Goal: Find specific page/section: Find specific page/section

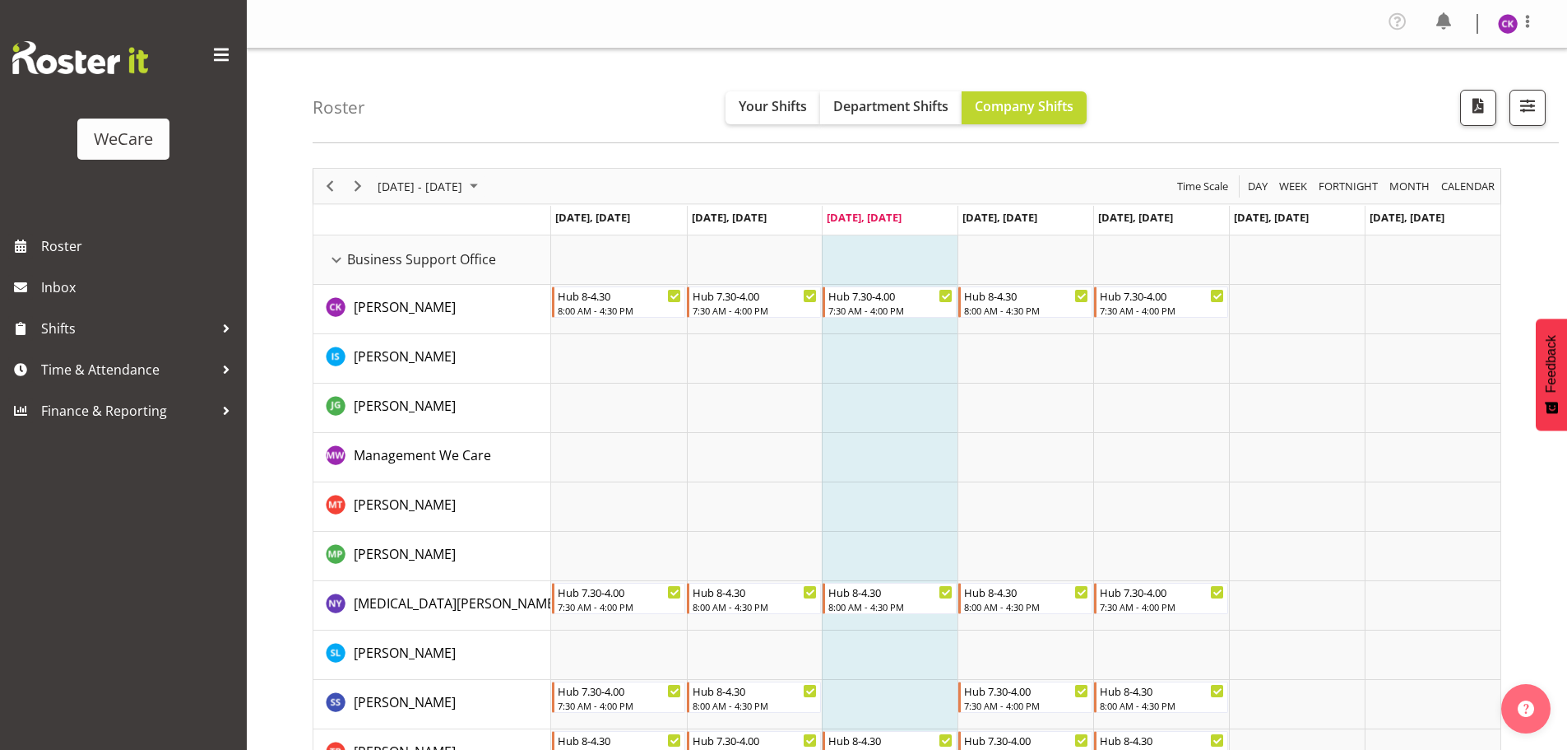
select select "location"
click at [1535, 95] on span "button" at bounding box center [1527, 105] width 21 height 21
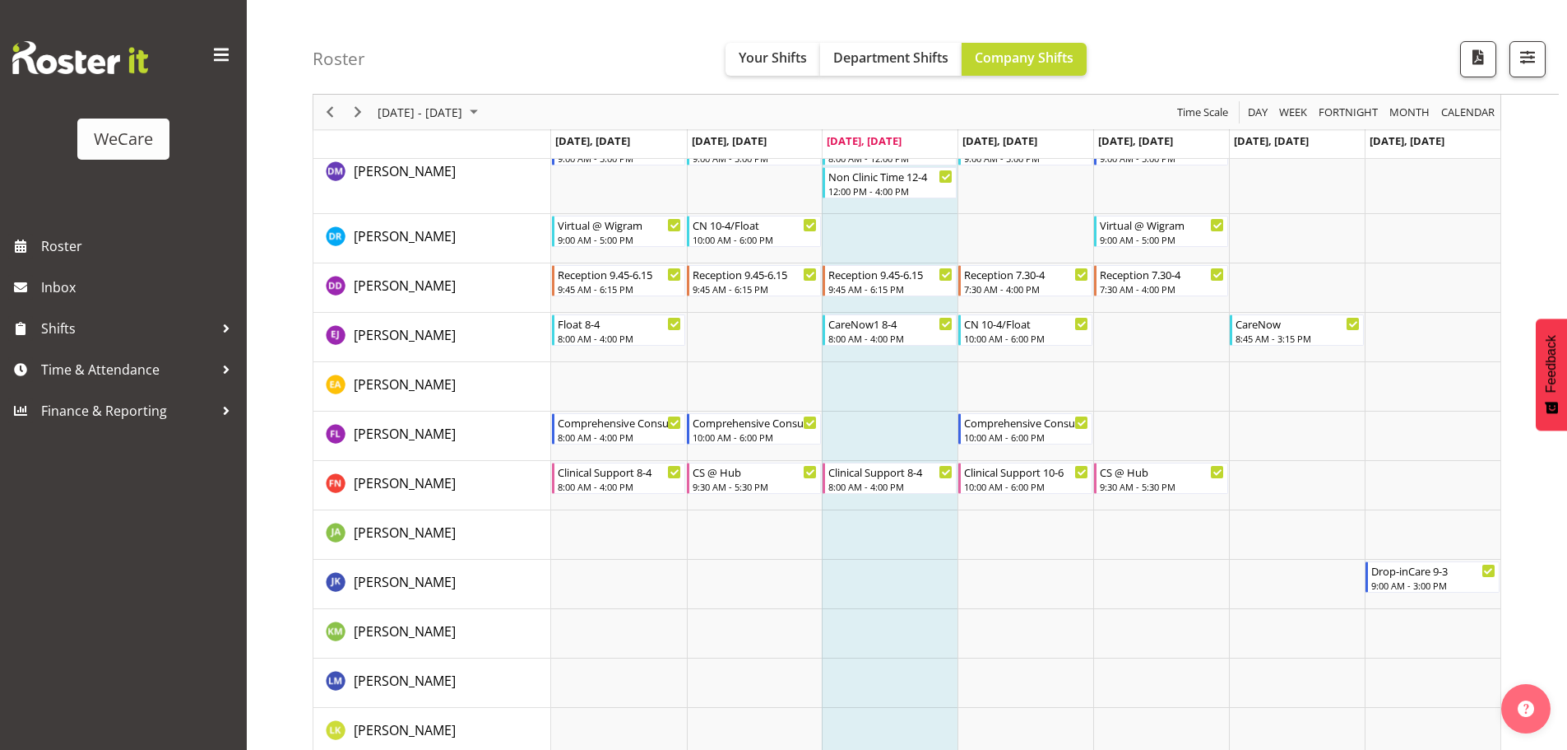
scroll to position [5040, 0]
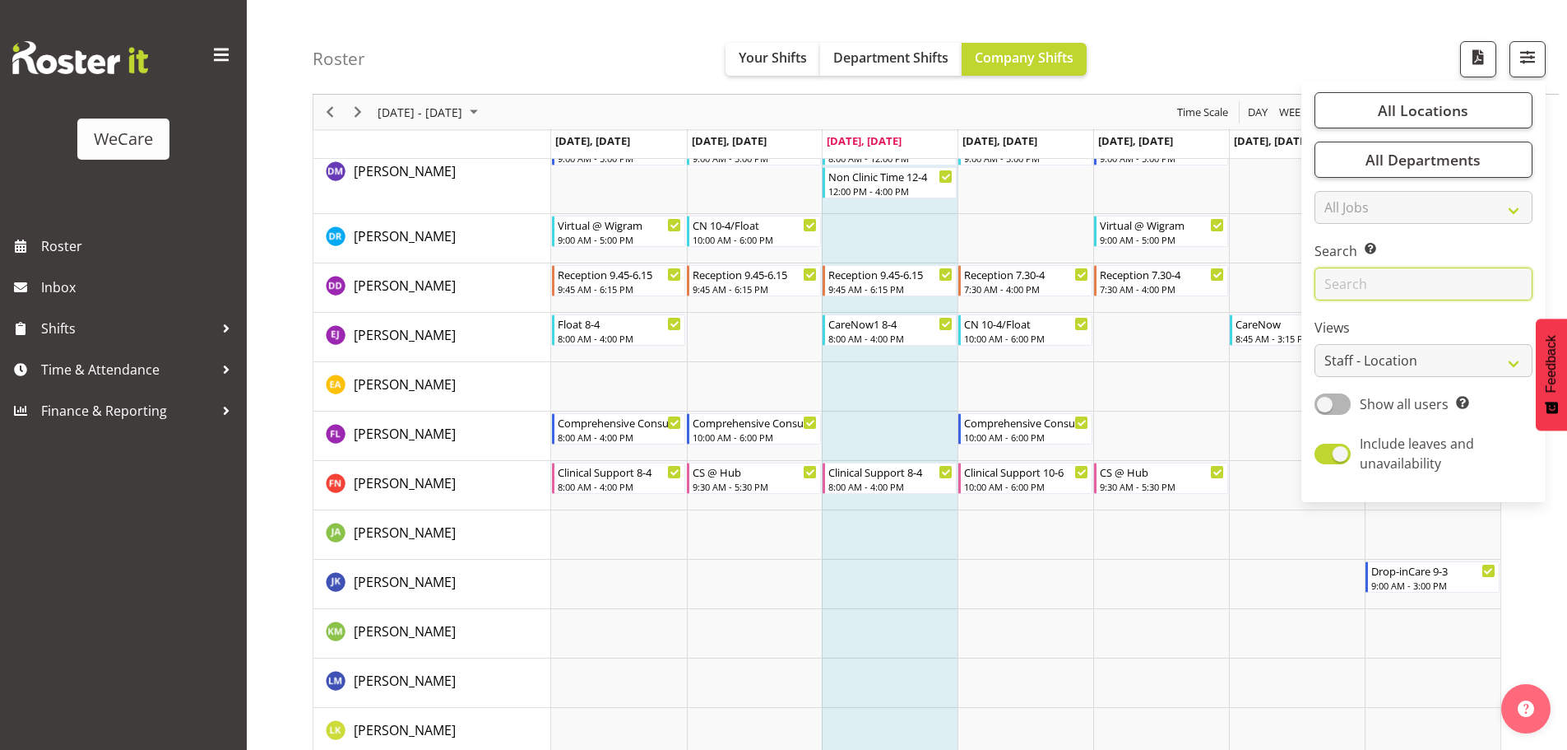
click at [1354, 283] on input "text" at bounding box center [1424, 283] width 218 height 33
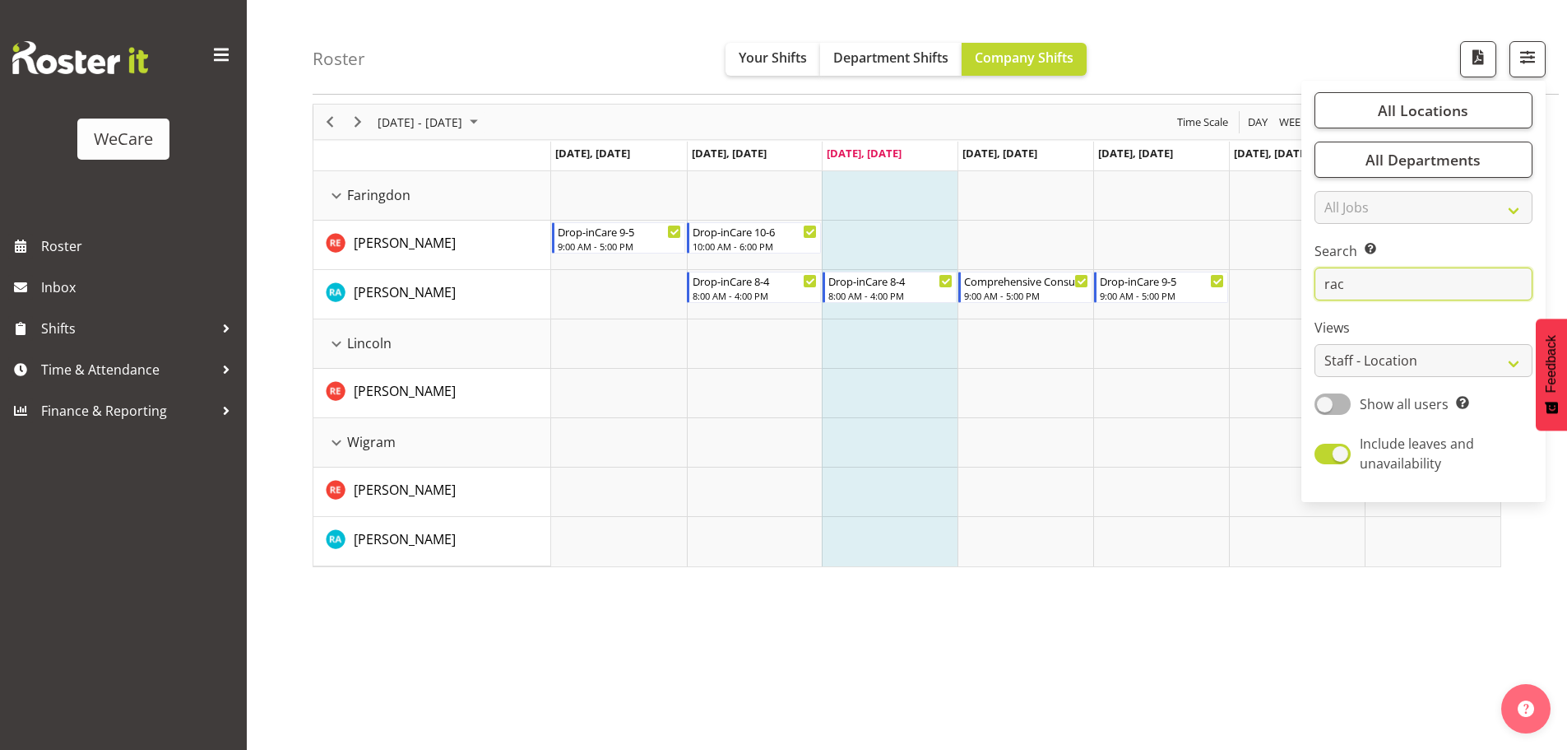
scroll to position [60, 0]
click at [1378, 286] on input "rac" at bounding box center [1424, 283] width 218 height 33
drag, startPoint x: 1364, startPoint y: 287, endPoint x: 1235, endPoint y: 290, distance: 129.2
click at [1240, 290] on div "Roster Your Shifts Department Shifts Company Shifts All Locations Clear Busines…" at bounding box center [907, 370] width 1321 height 765
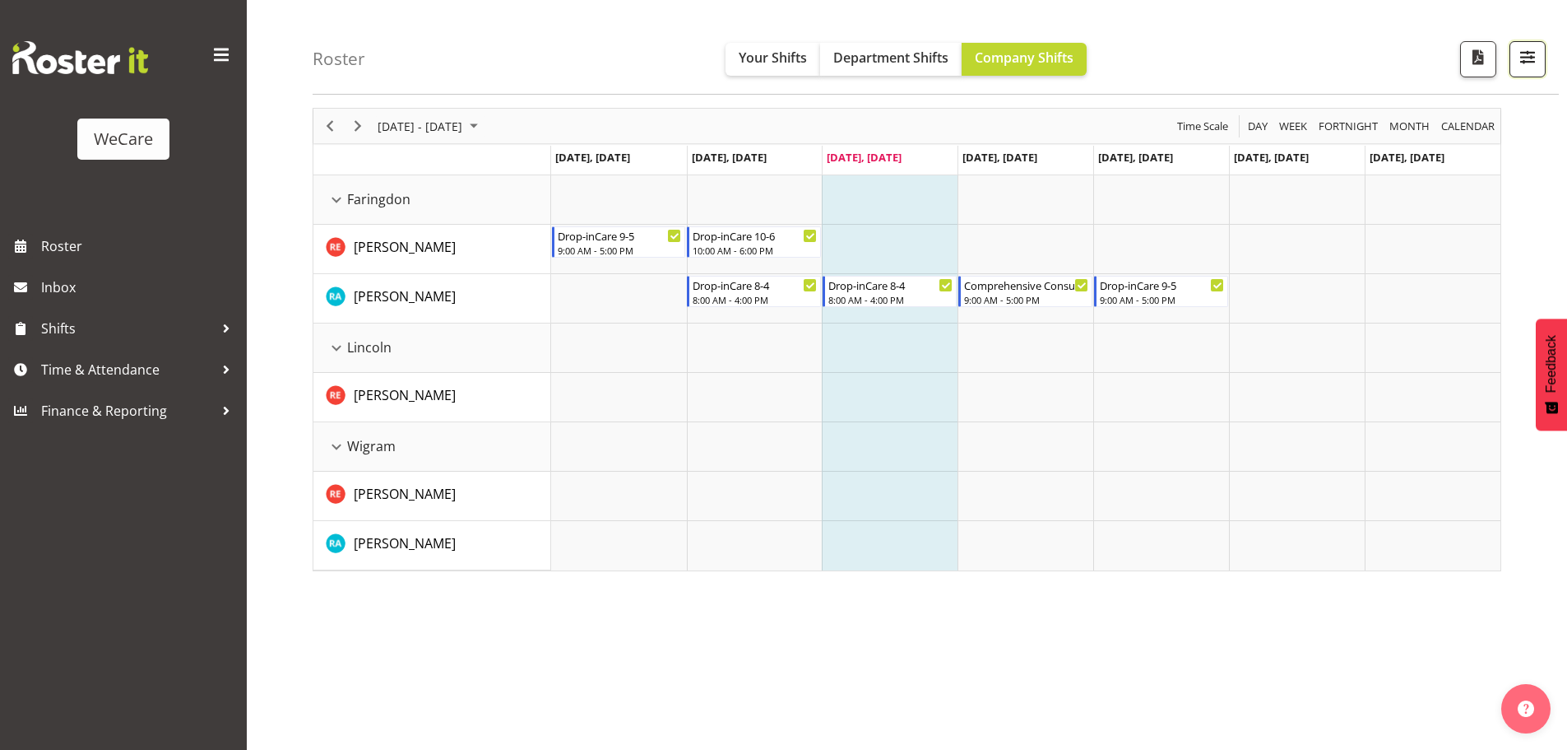
click at [1529, 53] on span "button" at bounding box center [1527, 56] width 21 height 21
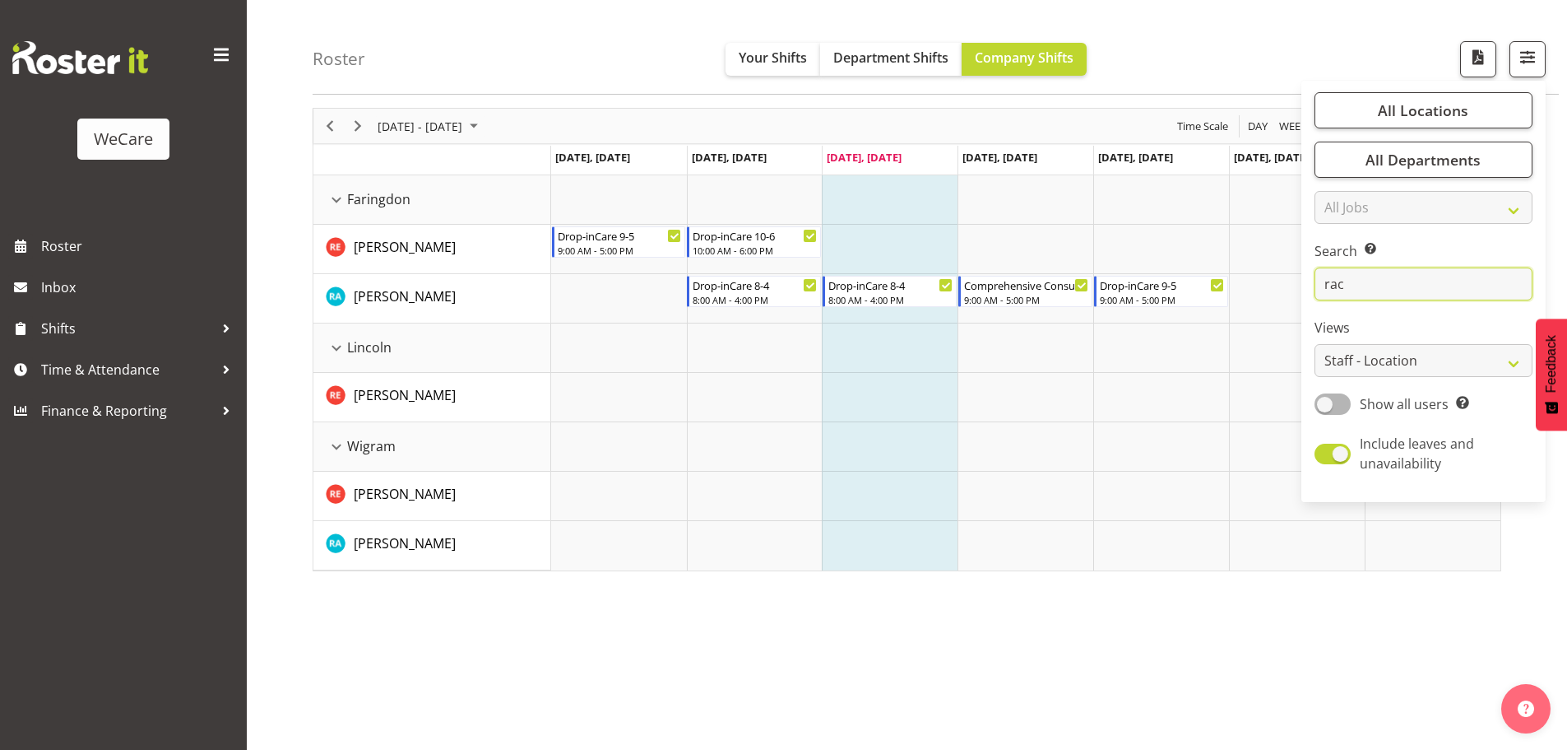
click at [1368, 281] on input "rac" at bounding box center [1424, 283] width 218 height 33
type input "r"
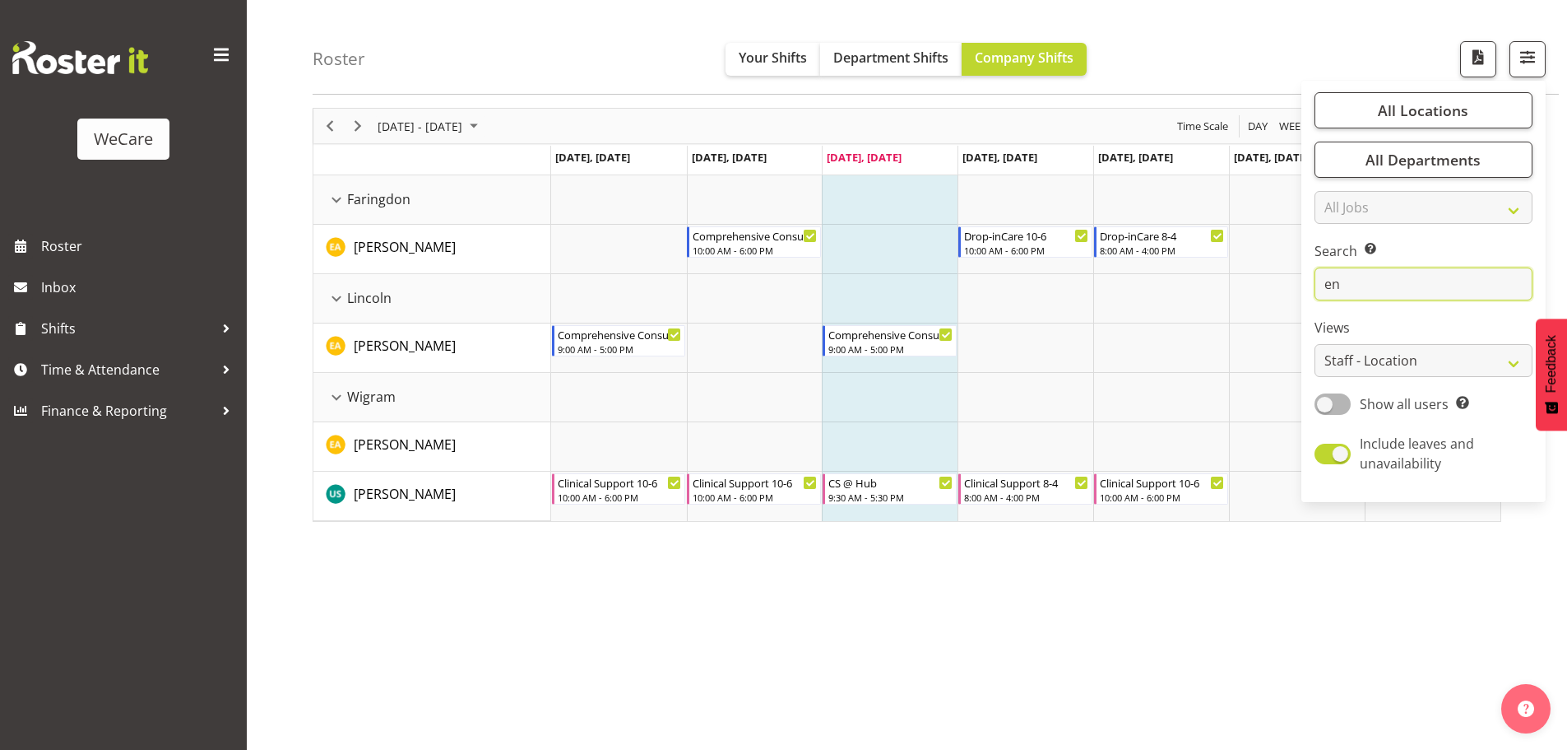
type input "e"
